Goal: Transaction & Acquisition: Obtain resource

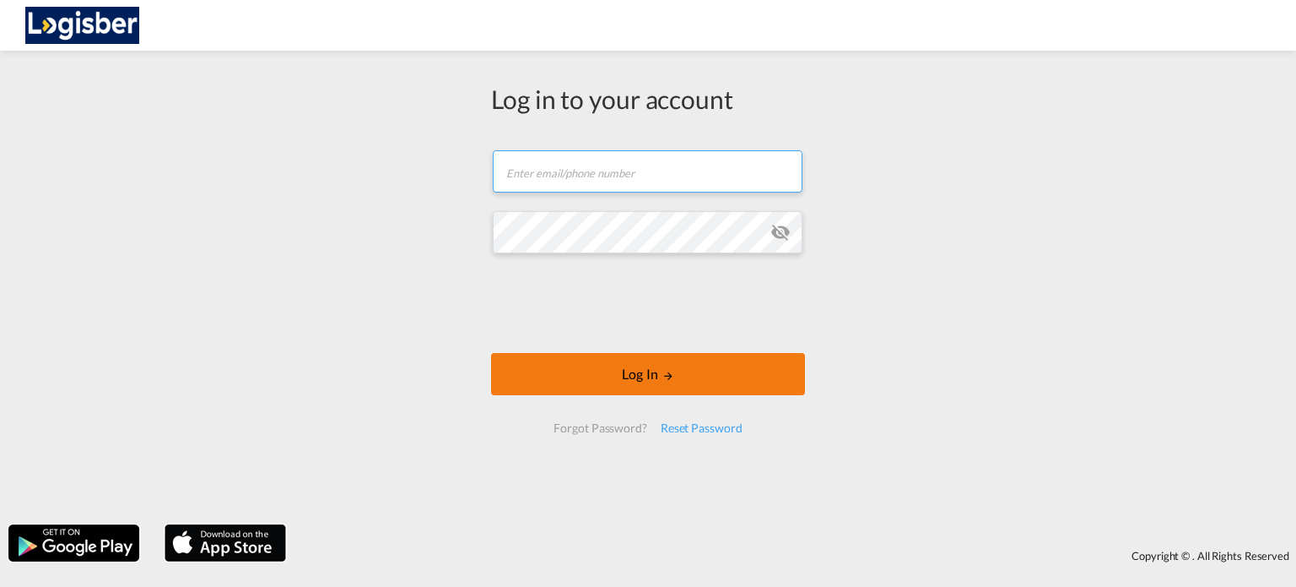
type input "[PERSON_NAME][EMAIL_ADDRESS][DOMAIN_NAME]"
click at [662, 376] on button "Log In" at bounding box center [648, 374] width 314 height 42
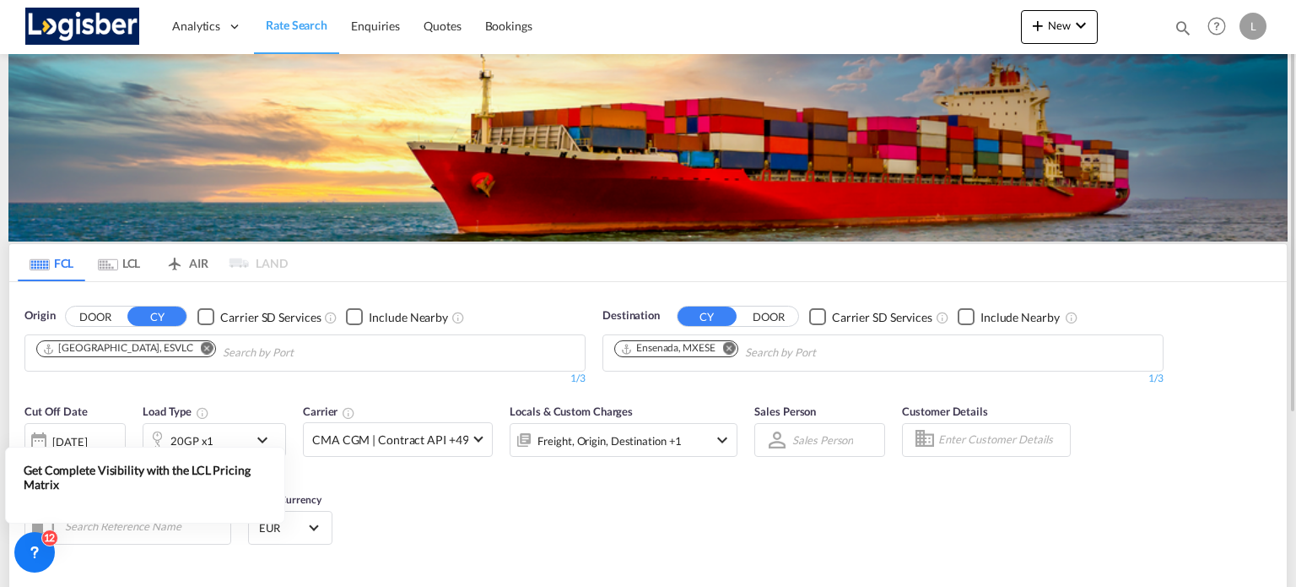
scroll to position [169, 0]
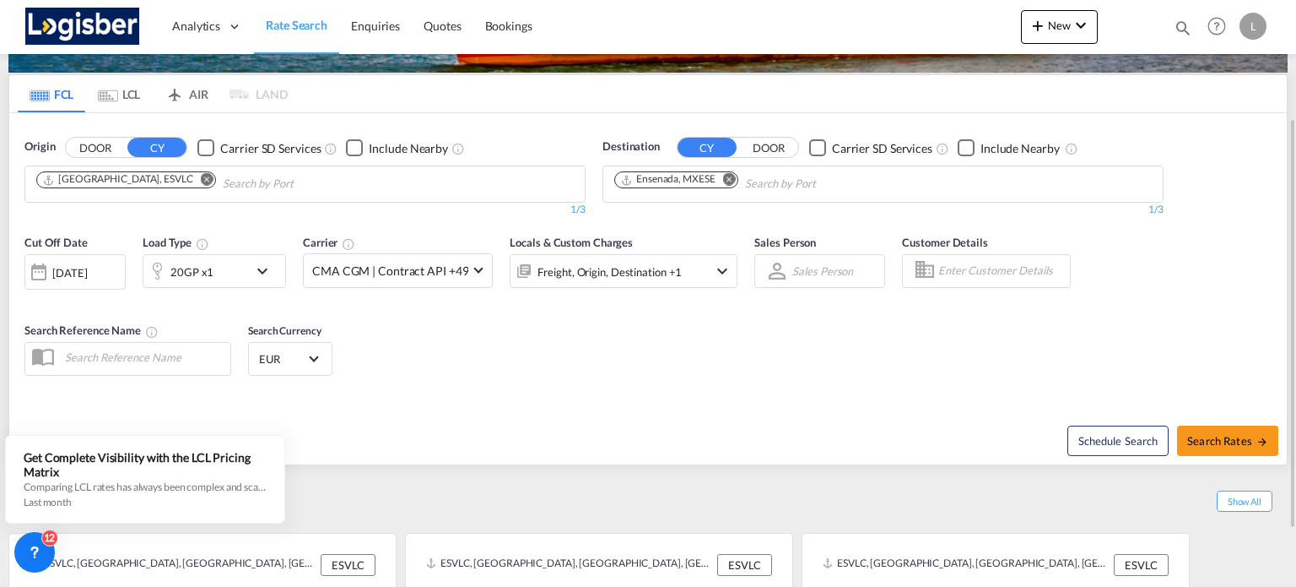
click at [729, 178] on md-icon "Remove" at bounding box center [729, 179] width 13 height 13
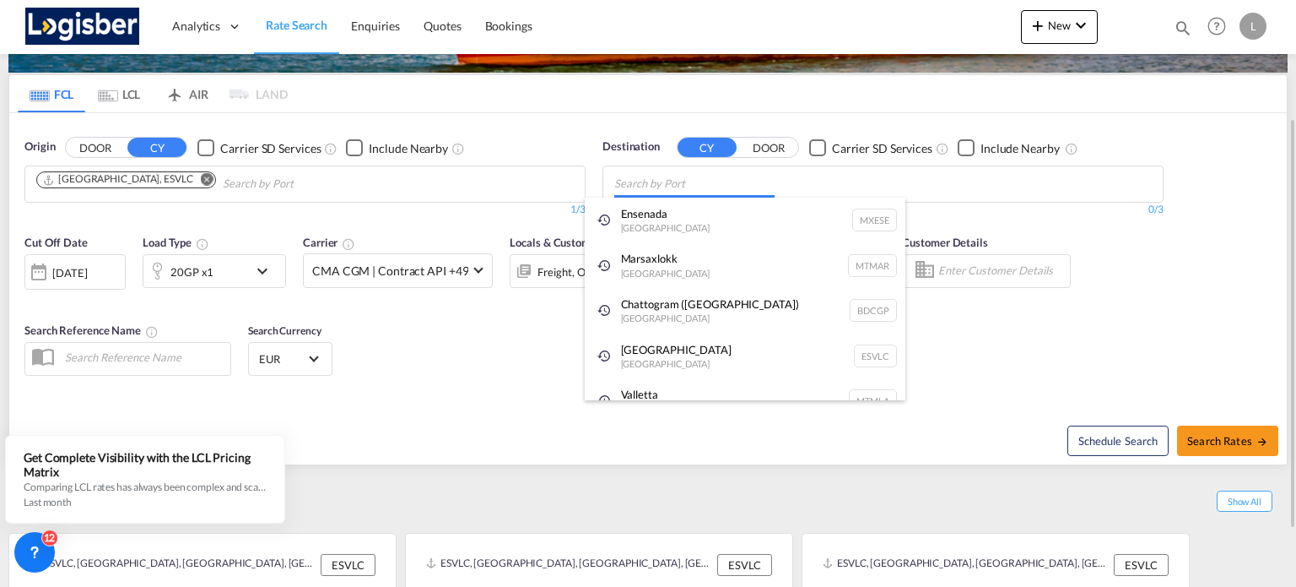
click at [695, 183] on body "Analytics Dashboard Rate Search Enquiries Quotes Bookings" at bounding box center [648, 293] width 1296 height 587
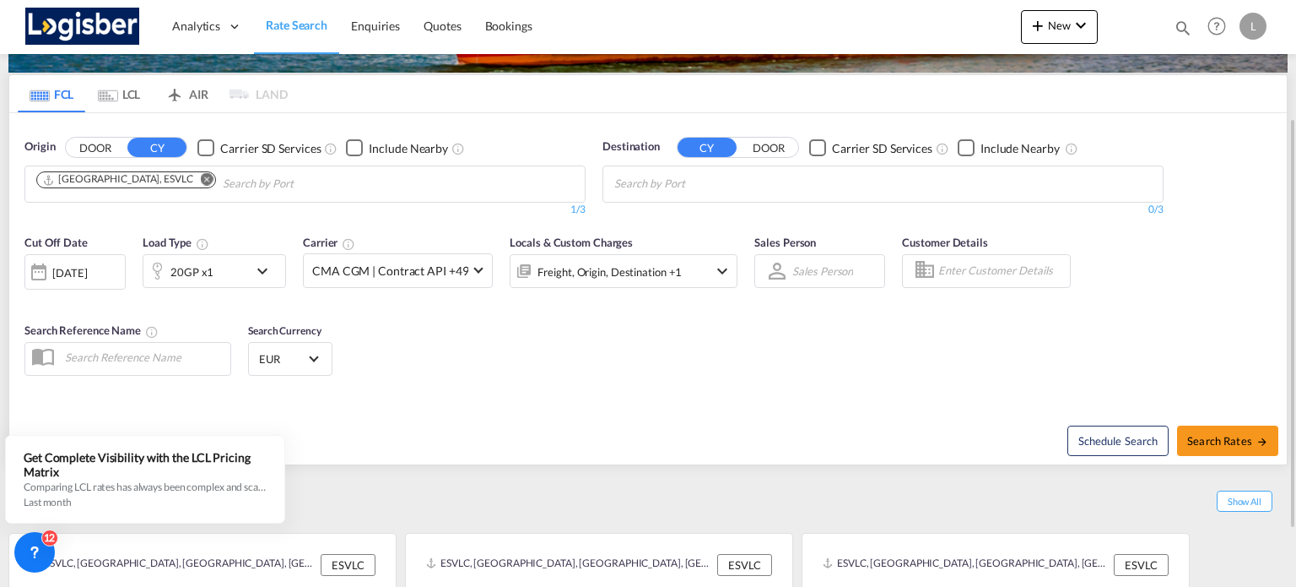
click at [695, 183] on body "Analytics Dashboard Rate Search Enquiries Quotes Bookings" at bounding box center [648, 293] width 1296 height 587
click at [201, 179] on md-icon "Remove" at bounding box center [207, 179] width 13 height 13
click at [0, 134] on div "FCL LCL AIR LAND FCL LCL AIR LAND Origin DOOR CY Carrier SD Services Include Ne…" at bounding box center [648, 277] width 1296 height 785
click at [64, 176] on body "Analytics Dashboard Rate Search Enquiries Quotes Bookings" at bounding box center [648, 293] width 1296 height 587
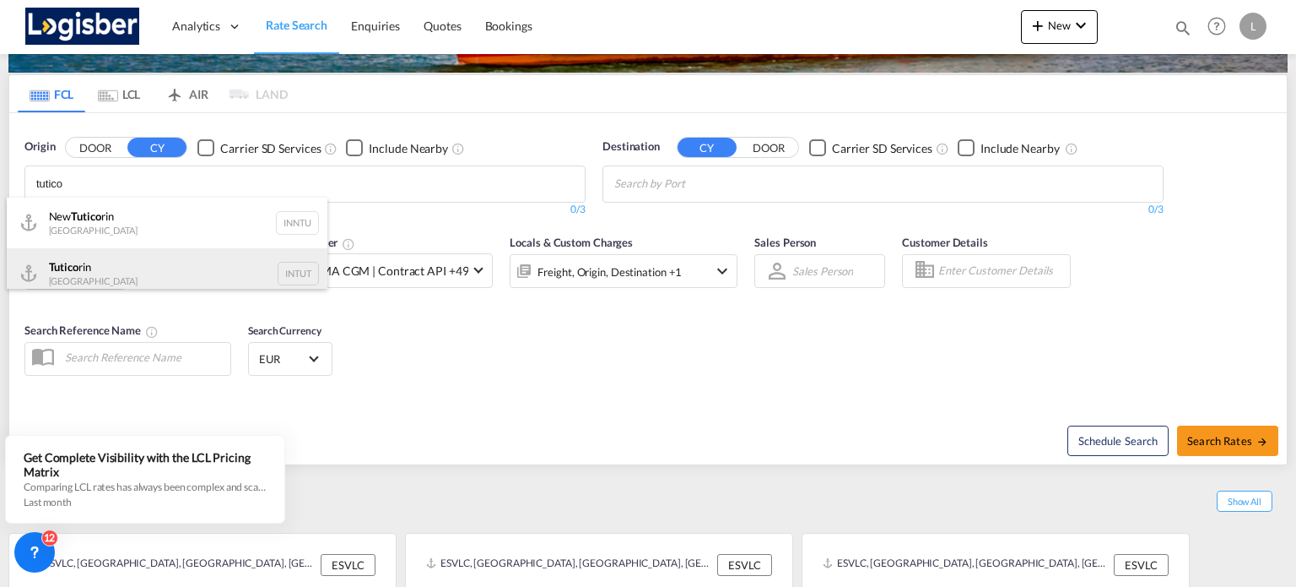
type input "tutico"
click at [121, 266] on div "Tutico rin India INTUT" at bounding box center [167, 273] width 321 height 51
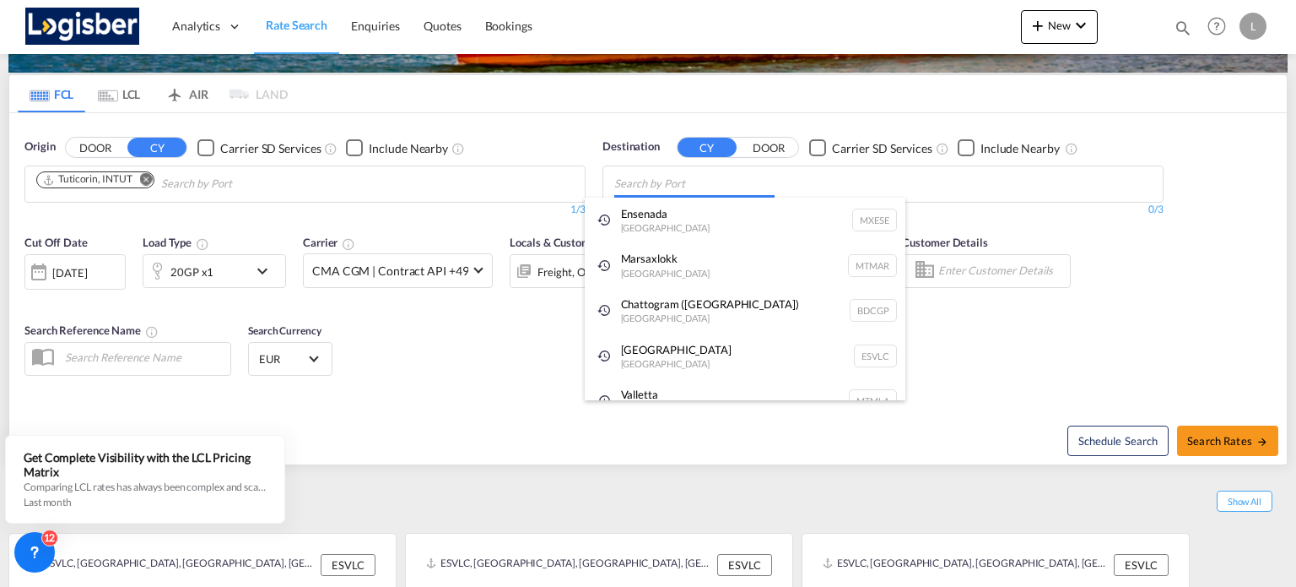
click at [674, 181] on body "Analytics Dashboard Rate Search Enquiries Quotes Bookings" at bounding box center [648, 293] width 1296 height 587
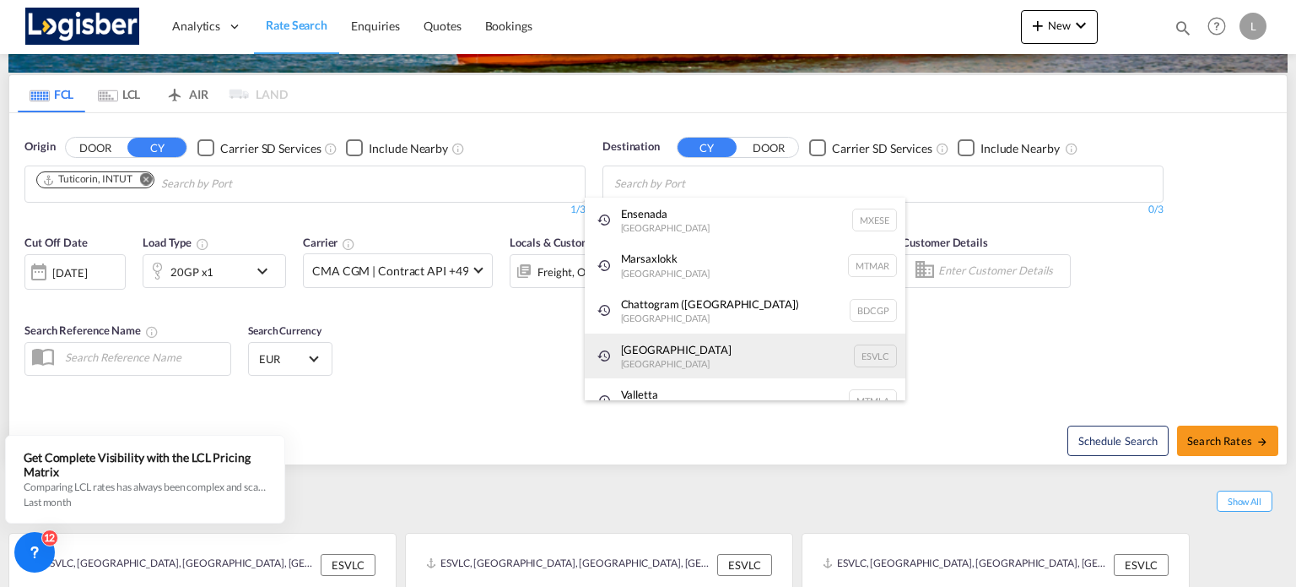
click at [675, 357] on div "[GEOGRAPHIC_DATA] [GEOGRAPHIC_DATA] ESVLC" at bounding box center [745, 356] width 321 height 46
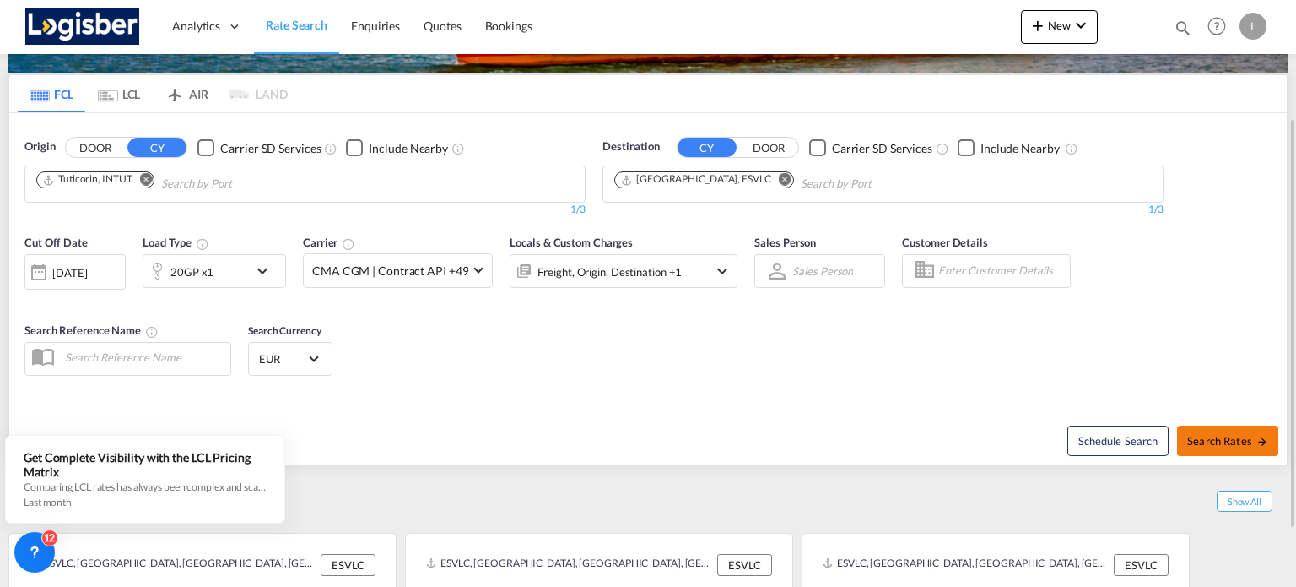
click at [1212, 431] on button "Search Rates" at bounding box center [1227, 440] width 101 height 30
type input "INTUT to ESVLC / [DATE]"
